Goal: Task Accomplishment & Management: Use online tool/utility

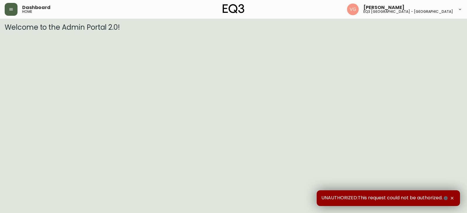
click at [13, 8] on button "button" at bounding box center [11, 9] width 13 height 13
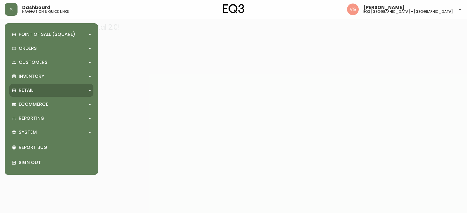
click at [33, 91] on p "Retail" at bounding box center [26, 90] width 15 height 6
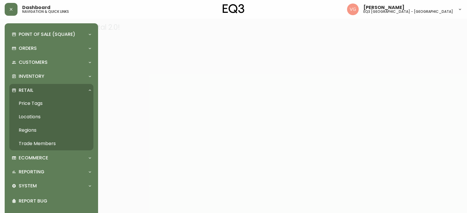
click at [35, 101] on link "Price Tags" at bounding box center [51, 103] width 84 height 13
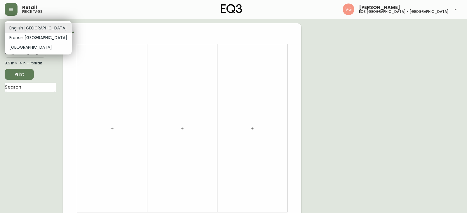
click at [30, 27] on body "Retail price tags [PERSON_NAME] eq3 [GEOGRAPHIC_DATA] - [GEOGRAPHIC_DATA] Engli…" at bounding box center [233, 207] width 467 height 415
click at [23, 36] on li "French [GEOGRAPHIC_DATA]" at bounding box center [38, 38] width 67 height 10
type input "fr_CA"
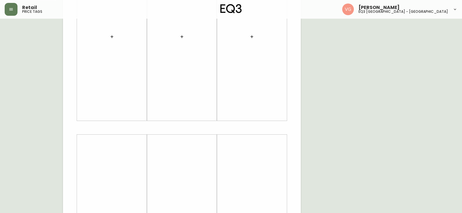
scroll to position [175, 0]
click at [113, 137] on icon "button" at bounding box center [112, 135] width 5 height 5
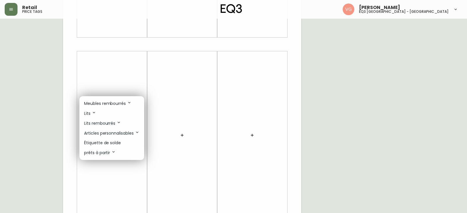
click at [114, 141] on p "Étiquette de solde" at bounding box center [102, 143] width 37 height 6
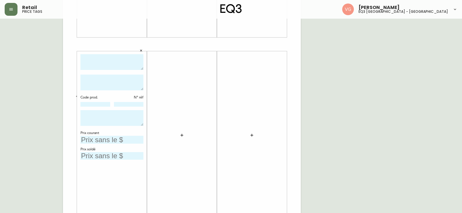
click at [104, 60] on textarea at bounding box center [112, 62] width 63 height 16
type textarea "f"
type textarea "Fauteuil Replay"
click at [118, 85] on textarea at bounding box center [112, 83] width 63 height 16
click at [440, 99] on div "French Canada fr_CA EQ3 font EQ3 Grand format pendre marque large 8.5 po × 14 p…" at bounding box center [231, 44] width 453 height 392
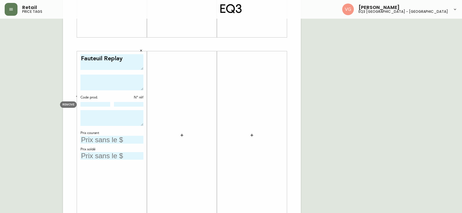
click at [99, 104] on input at bounding box center [96, 104] width 30 height 5
type input "80147-02"
click at [137, 104] on input at bounding box center [129, 104] width 30 height 5
type input "35"
drag, startPoint x: 450, startPoint y: 124, endPoint x: 447, endPoint y: 125, distance: 3.3
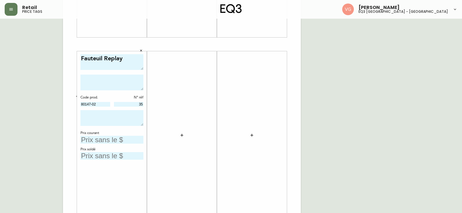
click at [450, 124] on div "French Canada fr_CA EQ3 font EQ3 Grand format pendre marque large 8.5 po × 14 p…" at bounding box center [231, 44] width 453 height 392
click at [103, 140] on input "text" at bounding box center [112, 140] width 63 height 8
type input "3499$"
click at [99, 155] on input "text" at bounding box center [112, 156] width 63 height 8
type input "1290$"
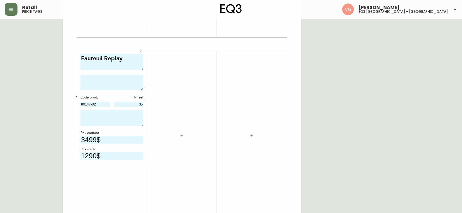
click at [93, 122] on textarea at bounding box center [112, 118] width 63 height 16
click at [103, 81] on textarea at bounding box center [112, 83] width 63 height 16
type textarea "a"
type textarea "article vendu tel quel"
drag, startPoint x: 116, startPoint y: 78, endPoint x: 75, endPoint y: 78, distance: 41.1
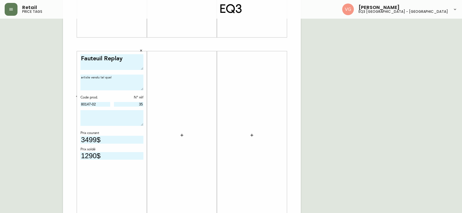
click at [75, 78] on div "Fauteuil Replay article vendu tel quel Code prod. N° réf 80147-02 35 Prix coura…" at bounding box center [182, 44] width 238 height 392
type textarea "ARTICLE VENDU TEL QUEL VENTE FINALE"
click at [111, 117] on textarea at bounding box center [112, 118] width 63 height 16
click at [82, 113] on textarea "APPAREL DUSTER" at bounding box center [112, 118] width 63 height 16
click at [85, 112] on textarea "APPAREL DUSTER" at bounding box center [112, 118] width 63 height 16
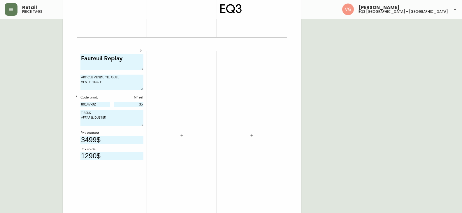
type textarea "TISSUS APPAREL DUSTER"
click at [184, 135] on icon "button" at bounding box center [182, 135] width 5 height 5
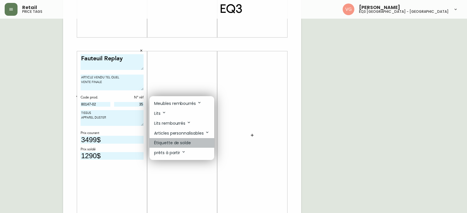
click at [176, 143] on p "Étiquette de solde" at bounding box center [172, 143] width 37 height 6
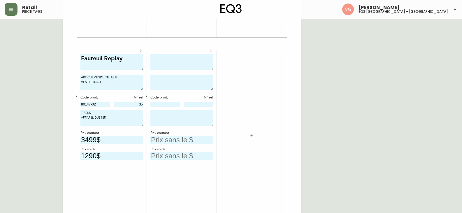
click at [164, 81] on textarea at bounding box center [182, 83] width 63 height 16
drag, startPoint x: 105, startPoint y: 84, endPoint x: 68, endPoint y: 76, distance: 37.6
click at [68, 76] on div "Fauteuil Replay ARTICLE VENDU TEL QUEL VENTE FINALE Code prod. N° réf 80147-02 …" at bounding box center [182, 44] width 238 height 392
click at [163, 83] on textarea at bounding box center [182, 83] width 63 height 16
paste textarea "ARTICLE VENDU TEL QUEL VENTE FINALE"
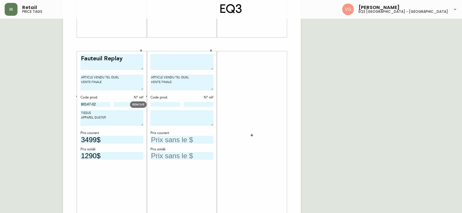
type textarea "ARTICLE VENDU TEL QUEL VENTE FINALE"
click at [159, 104] on input at bounding box center [166, 104] width 30 height 5
type input "80147-02"
click at [200, 106] on input at bounding box center [199, 104] width 30 height 5
type input "34"
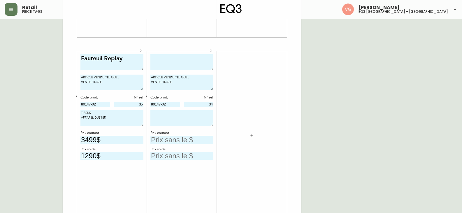
click at [184, 118] on textarea at bounding box center [182, 118] width 63 height 16
click at [448, 150] on div "French Canada fr_CA EQ3 font EQ3 Grand format pendre marque large 8.5 po × 14 p…" at bounding box center [231, 44] width 453 height 392
click at [155, 117] on textarea "TISSUS" at bounding box center [182, 118] width 63 height 16
click at [170, 114] on textarea "TISSUS" at bounding box center [182, 118] width 63 height 16
paste textarea "UNIFORM MELANGE-OASE"
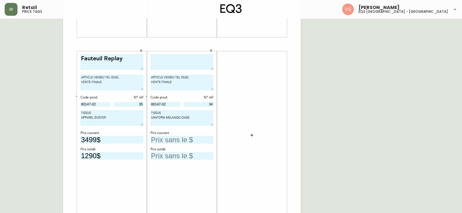
type textarea "TISSUS UNIFORM MELANGE-OASE"
click at [172, 140] on input "text" at bounding box center [182, 140] width 63 height 8
type input "3499$"
click at [173, 159] on input "text" at bounding box center [182, 156] width 63 height 8
type input "1290$"
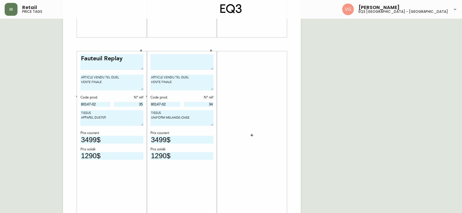
drag, startPoint x: 442, startPoint y: 108, endPoint x: 435, endPoint y: 111, distance: 7.9
click at [442, 109] on div "French Canada fr_CA EQ3 font EQ3 Grand format pendre marque large 8.5 po × 14 p…" at bounding box center [231, 44] width 453 height 392
click at [158, 139] on input "3499$" at bounding box center [182, 140] width 63 height 8
type input "3199$"
click at [339, 163] on div "French Canada fr_CA EQ3 font EQ3 Grand format pendre marque large 8.5 po × 14 p…" at bounding box center [231, 44] width 453 height 392
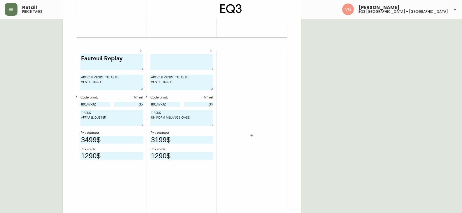
drag, startPoint x: 445, startPoint y: 126, endPoint x: 430, endPoint y: 130, distance: 16.1
click at [442, 128] on div "French Canada fr_CA EQ3 font EQ3 Grand format pendre marque large 8.5 po × 14 p…" at bounding box center [231, 44] width 453 height 392
click at [162, 156] on input "1290$" at bounding box center [182, 156] width 63 height 8
type input "1200$"
drag, startPoint x: 369, startPoint y: 164, endPoint x: 373, endPoint y: 169, distance: 7.2
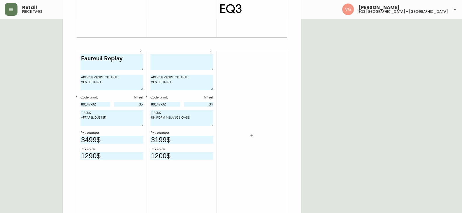
click at [372, 168] on div "French Canada fr_CA EQ3 font EQ3 Grand format pendre marque large 8.5 po × 14 p…" at bounding box center [231, 44] width 453 height 392
